Goal: Find specific page/section: Find specific page/section

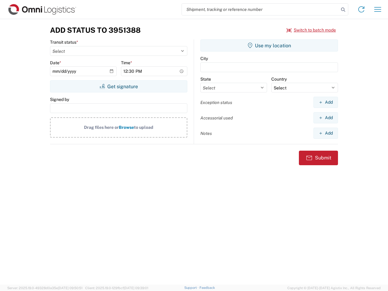
click at [260, 9] on input "search" at bounding box center [260, 10] width 157 height 12
click at [343, 10] on icon at bounding box center [342, 9] width 8 height 8
click at [361, 9] on icon at bounding box center [361, 10] width 10 height 10
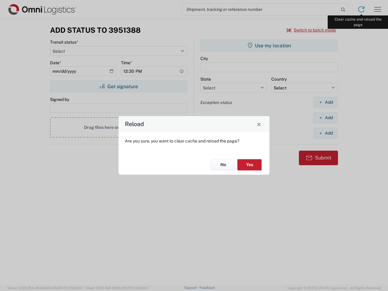
click at [377, 9] on div "Reload Are you sure, you want to clear cache and reload the page? No Yes" at bounding box center [194, 145] width 388 height 291
click at [311, 30] on div "Reload Are you sure, you want to clear cache and reload the page? No Yes" at bounding box center [194, 145] width 388 height 291
click at [118, 86] on div "Reload Are you sure, you want to clear cache and reload the page? No Yes" at bounding box center [194, 145] width 388 height 291
click at [269, 45] on div "Reload Are you sure, you want to clear cache and reload the page? No Yes" at bounding box center [194, 145] width 388 height 291
click at [325, 102] on div "Reload Are you sure, you want to clear cache and reload the page? No Yes" at bounding box center [194, 145] width 388 height 291
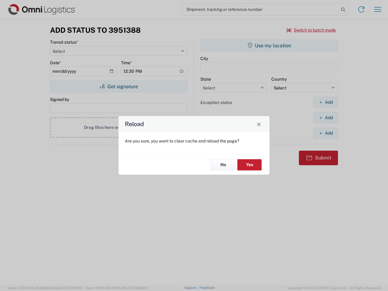
click at [325, 117] on div "Reload Are you sure, you want to clear cache and reload the page? No Yes" at bounding box center [194, 145] width 388 height 291
click at [325, 133] on div "Reload Are you sure, you want to clear cache and reload the page? No Yes" at bounding box center [194, 145] width 388 height 291
